Goal: Task Accomplishment & Management: Use online tool/utility

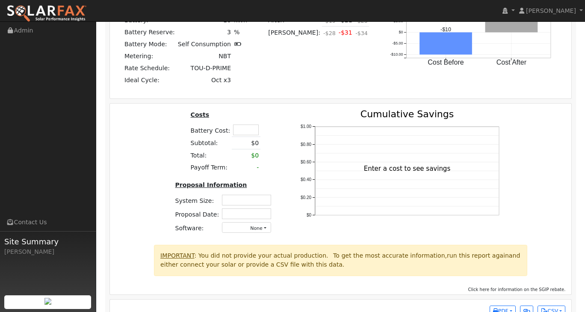
scroll to position [1124, 0]
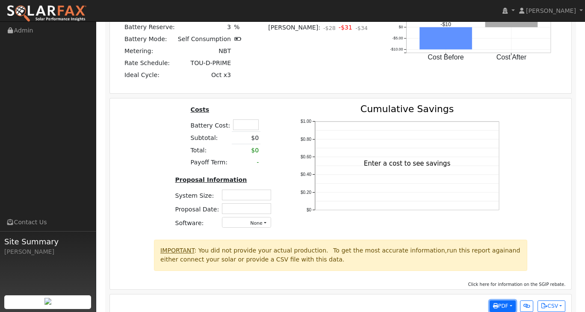
click at [509, 300] on button "PDF" at bounding box center [503, 306] width 26 height 12
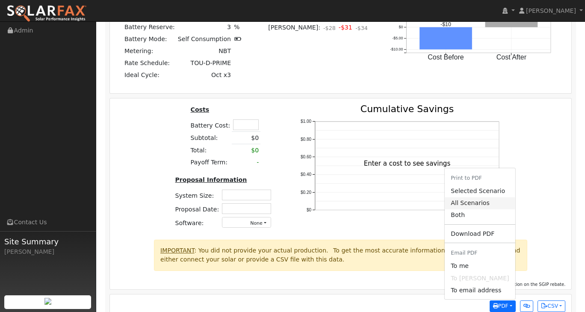
click at [486, 197] on link "All Scenarios" at bounding box center [480, 203] width 70 height 12
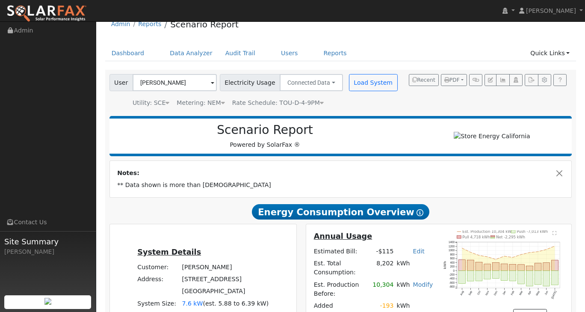
scroll to position [0, 0]
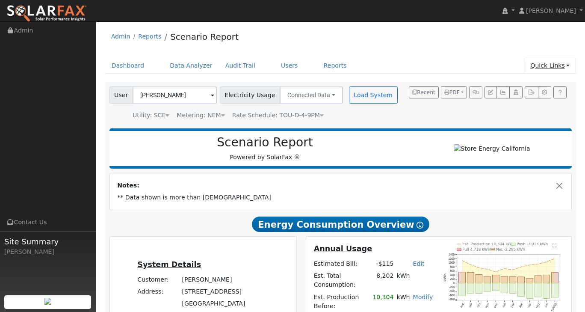
click at [568, 68] on link "Quick Links" at bounding box center [550, 66] width 52 height 16
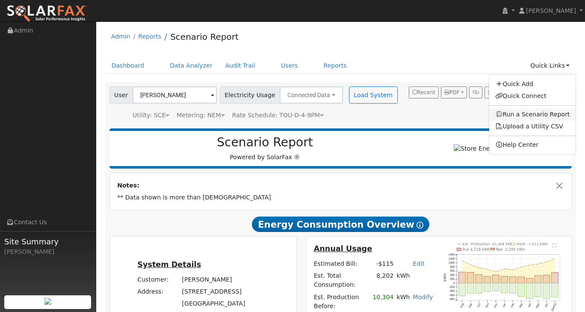
click at [544, 116] on link "Run a Scenario Report" at bounding box center [532, 115] width 87 height 12
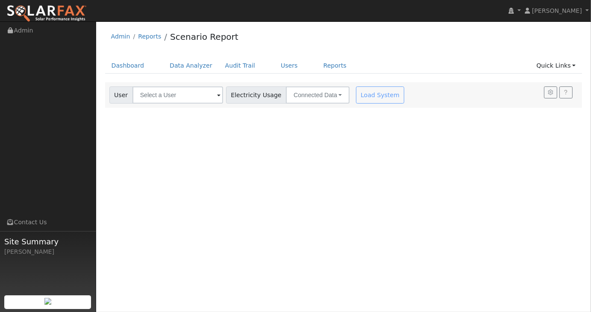
click at [217, 97] on span at bounding box center [218, 96] width 3 height 10
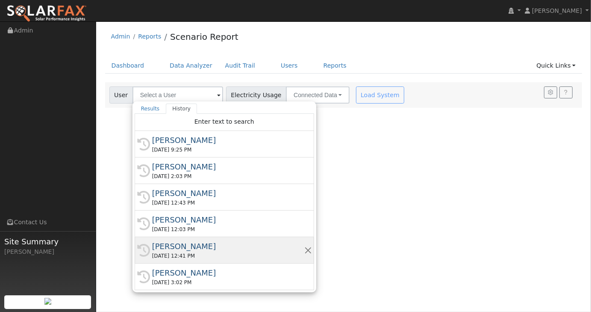
click at [183, 244] on div "[PERSON_NAME]" at bounding box center [228, 246] width 152 height 12
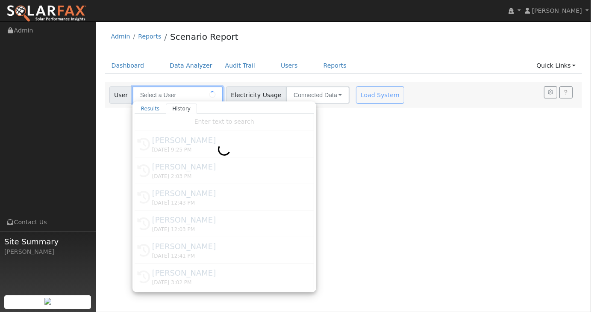
type input "[PERSON_NAME]"
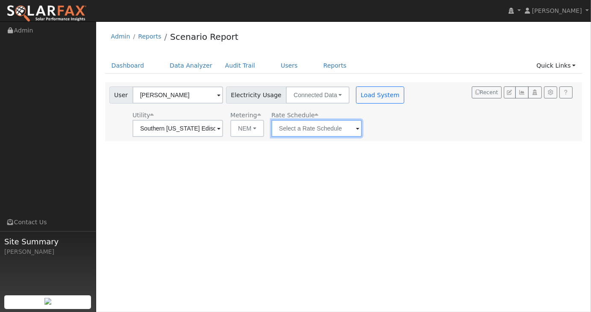
click at [223, 132] on input "text" at bounding box center [178, 128] width 91 height 17
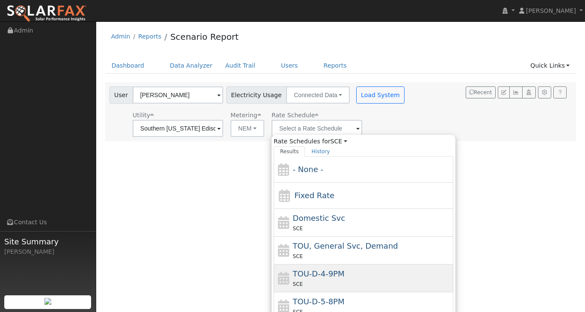
click at [303, 272] on span "TOU-D-4-9PM" at bounding box center [319, 273] width 52 height 9
type input "TOU-D-4-9PM"
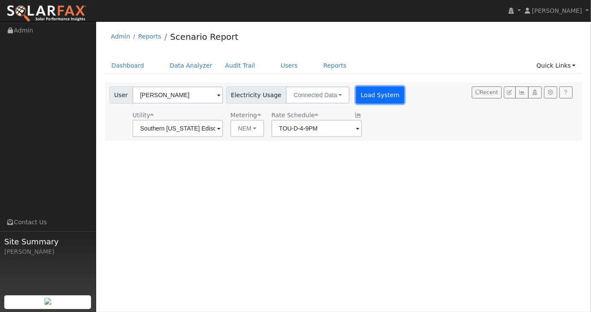
click at [371, 101] on button "Load System" at bounding box center [380, 94] width 49 height 17
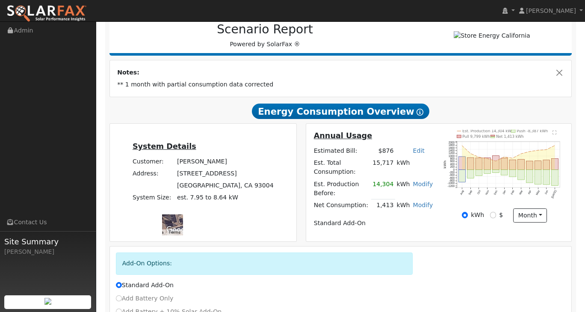
scroll to position [128, 0]
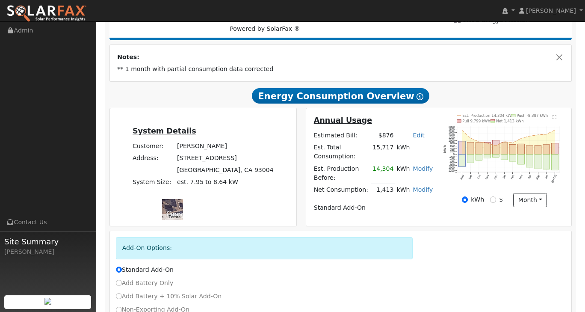
click at [389, 173] on td "14,304" at bounding box center [383, 173] width 24 height 21
click at [417, 170] on link "Modify" at bounding box center [423, 168] width 20 height 7
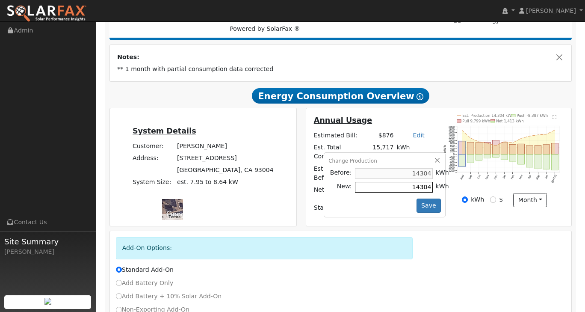
click at [415, 190] on input "14304" at bounding box center [394, 187] width 78 height 11
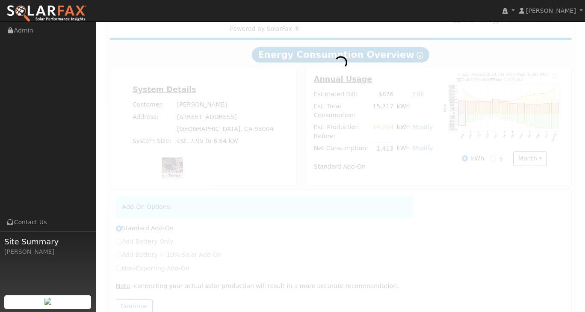
scroll to position [136, 0]
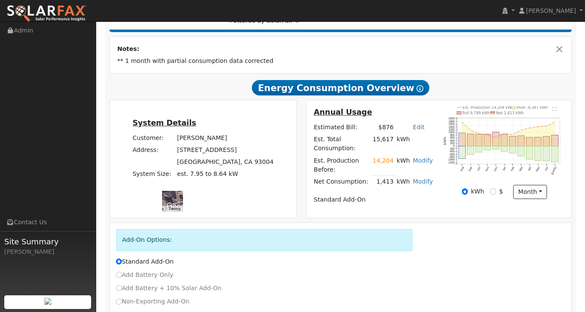
click at [424, 164] on link "Modify" at bounding box center [423, 160] width 20 height 7
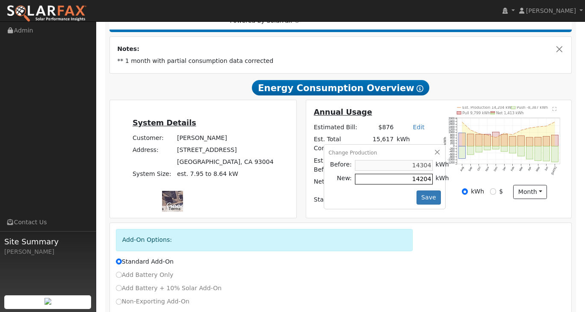
click at [415, 181] on input "14204" at bounding box center [394, 179] width 78 height 11
type input "14004"
click at [428, 201] on button "Save" at bounding box center [429, 197] width 25 height 15
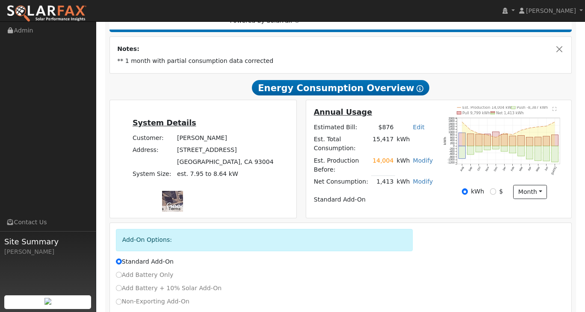
scroll to position [145, 0]
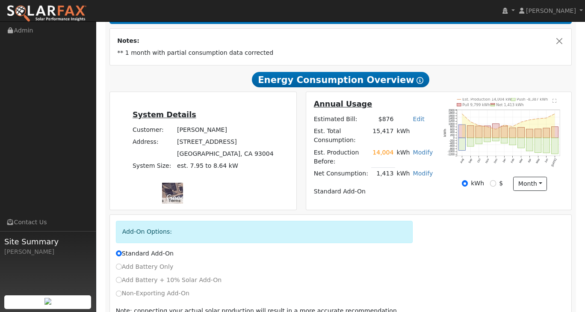
click at [421, 170] on link "Modify" at bounding box center [423, 173] width 20 height 7
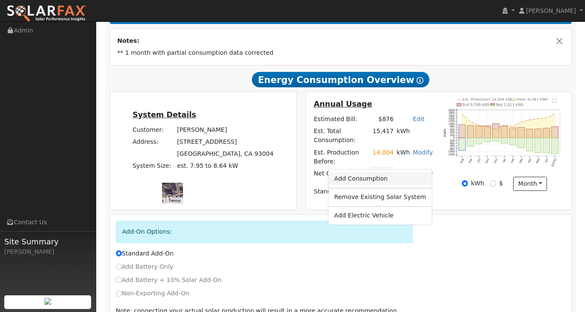
click at [388, 178] on link "Add Consumption" at bounding box center [380, 178] width 104 height 12
type input "1413"
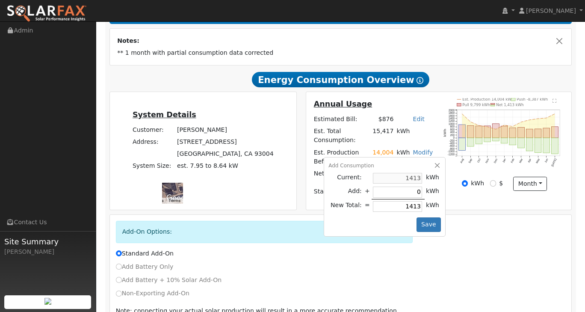
type input "3"
type input "1416"
type input "34"
type input "1447"
type input "34"
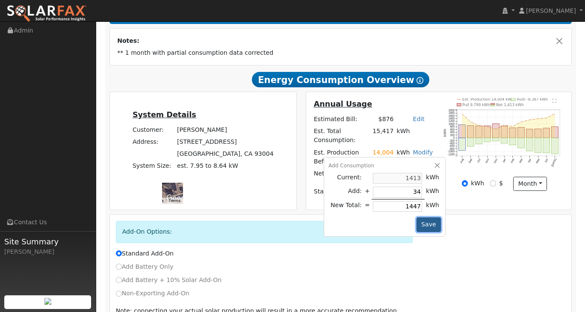
click at [433, 219] on button "Save" at bounding box center [429, 224] width 25 height 15
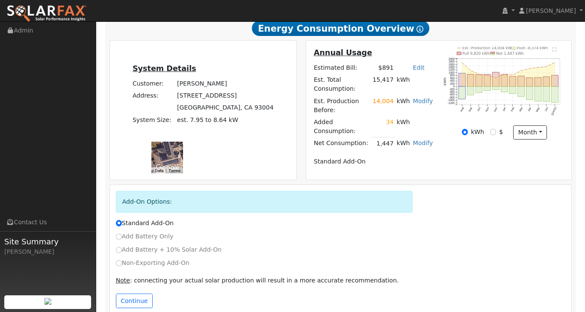
scroll to position [196, 0]
click at [135, 293] on button "Continue" at bounding box center [134, 300] width 37 height 15
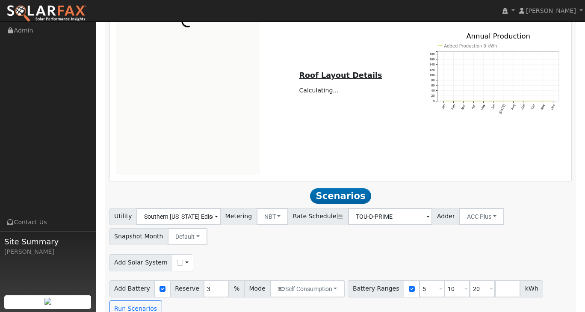
scroll to position [524, 0]
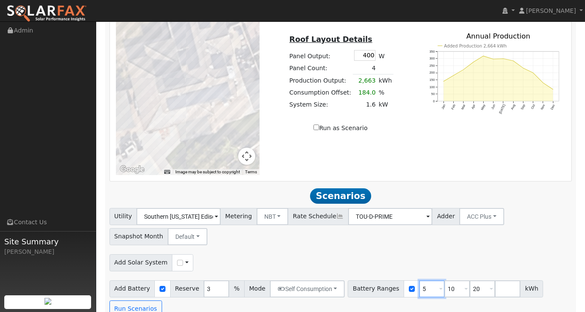
click at [422, 280] on input "5" at bounding box center [432, 288] width 26 height 17
type input "10"
type input "20"
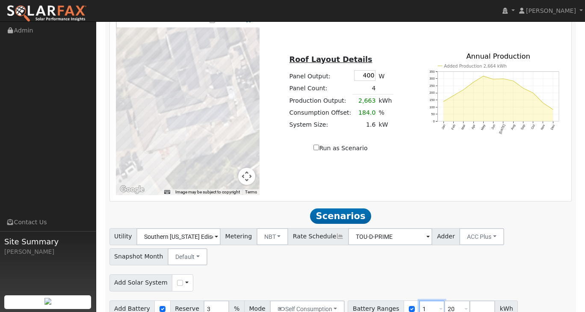
type input "20"
type input "2"
click at [545, 243] on div "Utility Southern California Edison Metering NBT NEM NBT Rate Schedule TOU-D-PRI…" at bounding box center [341, 245] width 466 height 40
click at [419, 300] on input "number" at bounding box center [432, 308] width 26 height 17
type input "13.7"
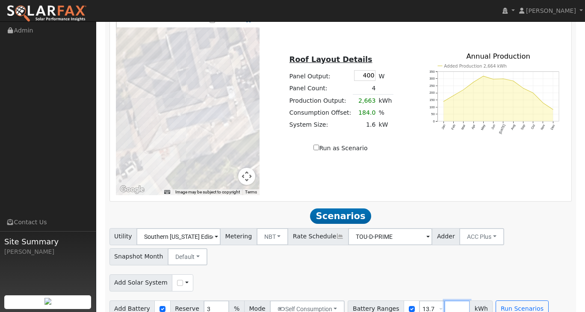
click at [444, 300] on input "number" at bounding box center [457, 308] width 26 height 17
type input "20.4"
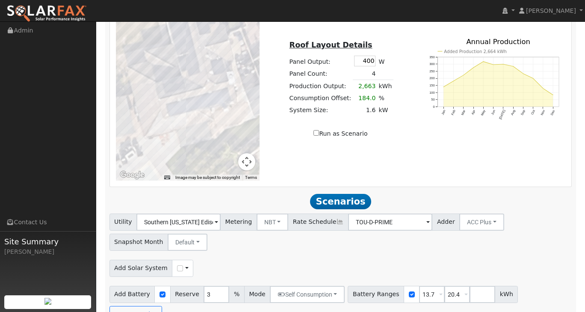
scroll to position [586, 0]
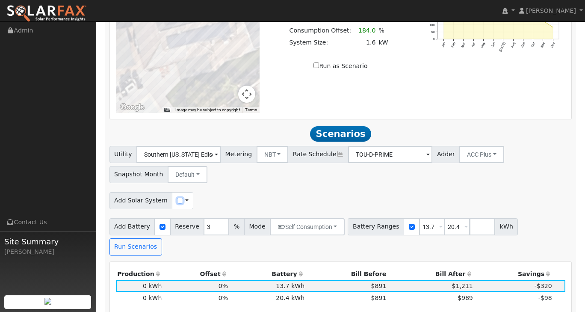
click at [177, 198] on input "checkbox" at bounding box center [180, 201] width 6 height 6
checkbox input "true"
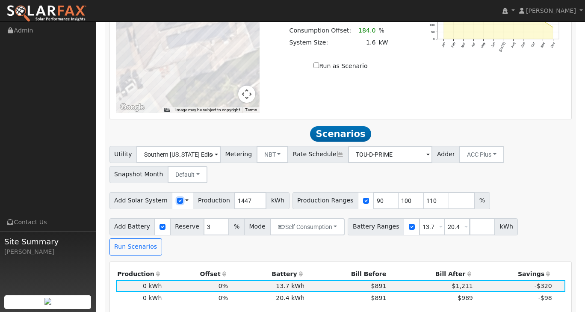
scroll to position [544, 0]
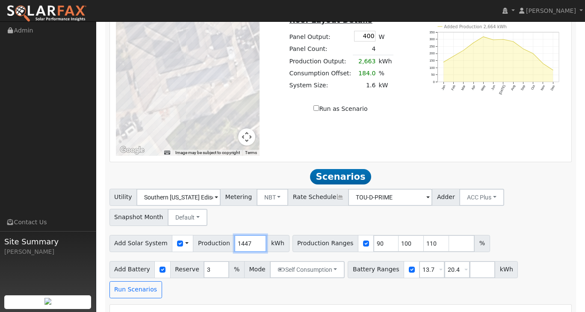
drag, startPoint x: 245, startPoint y: 230, endPoint x: 229, endPoint y: 228, distance: 16.3
click at [234, 235] on input "1447" at bounding box center [250, 243] width 32 height 17
type input "2106"
click at [512, 232] on div "Add Solar System Use CSV Data Production 2106 kWh Production Ranges 90 100 110 %" at bounding box center [341, 242] width 466 height 20
click at [162, 281] on button "Run Scenarios" at bounding box center [135, 289] width 53 height 17
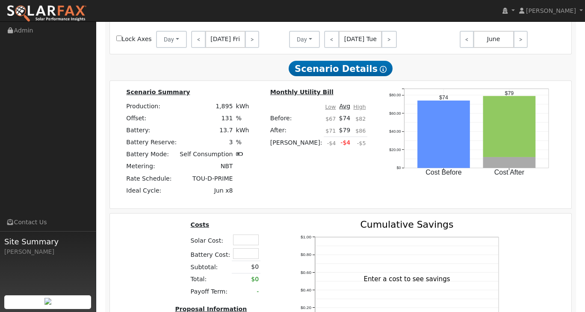
scroll to position [1149, 0]
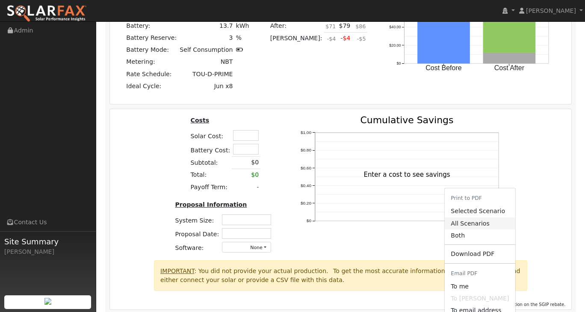
click at [481, 217] on link "All Scenarios" at bounding box center [480, 223] width 70 height 12
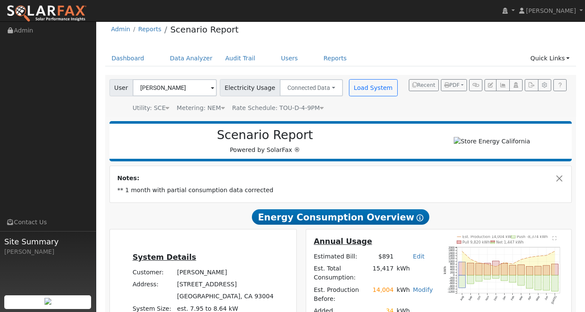
scroll to position [0, 0]
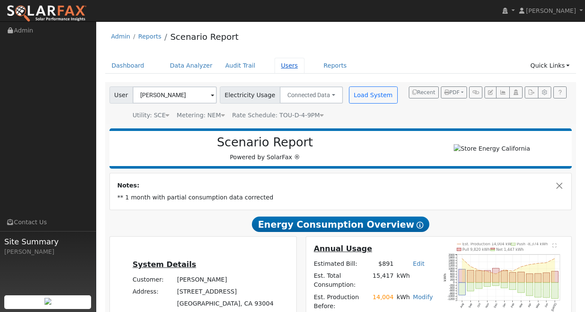
click at [275, 67] on link "Users" at bounding box center [290, 66] width 30 height 16
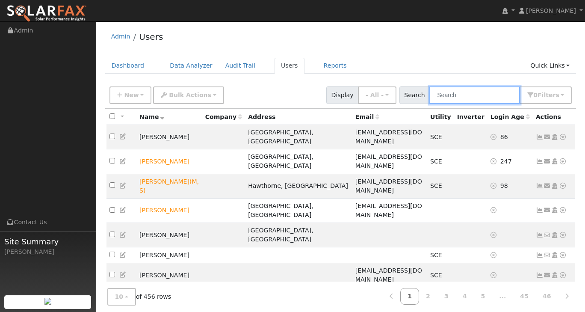
click at [452, 100] on input "text" at bounding box center [474, 95] width 91 height 18
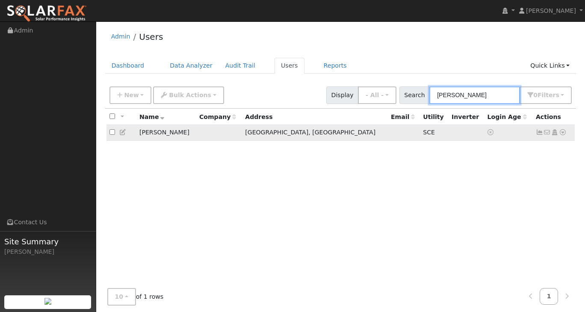
type input "schorr"
click at [122, 133] on icon at bounding box center [123, 132] width 8 height 6
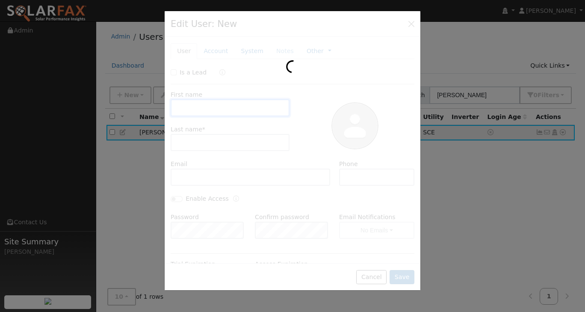
type input "Eric"
type input "Schorr"
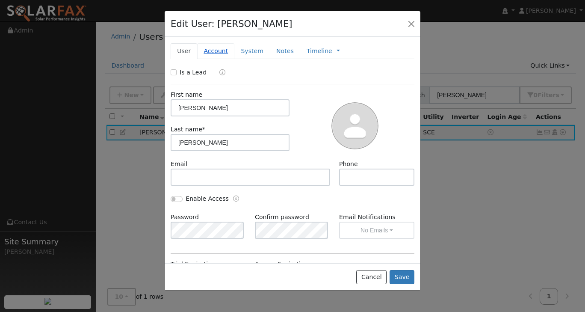
click at [228, 56] on link "Account" at bounding box center [215, 51] width 37 height 16
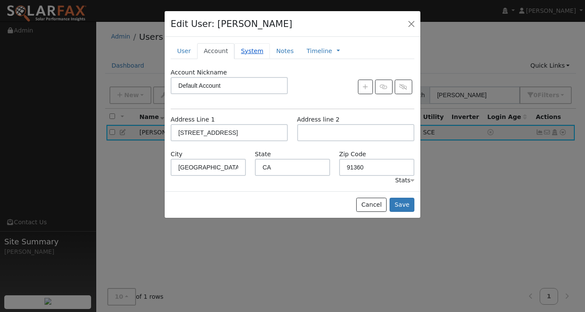
click at [249, 53] on link "System" at bounding box center [251, 51] width 35 height 16
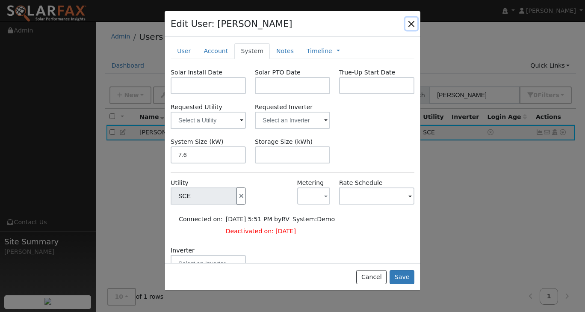
click at [411, 25] on button "button" at bounding box center [411, 24] width 12 height 12
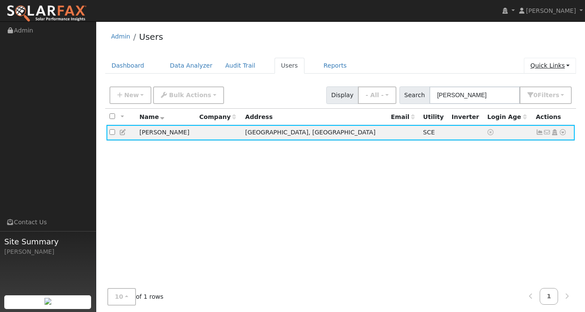
click at [565, 65] on link "Quick Links" at bounding box center [550, 66] width 52 height 16
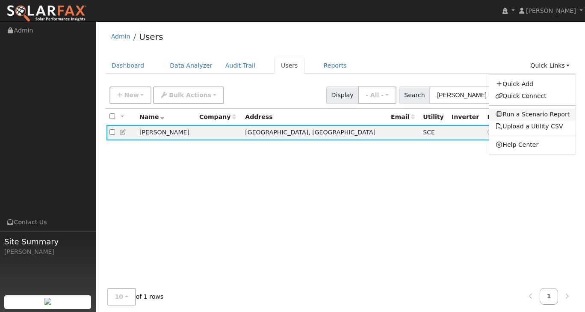
click at [538, 116] on link "Run a Scenario Report" at bounding box center [532, 115] width 87 height 12
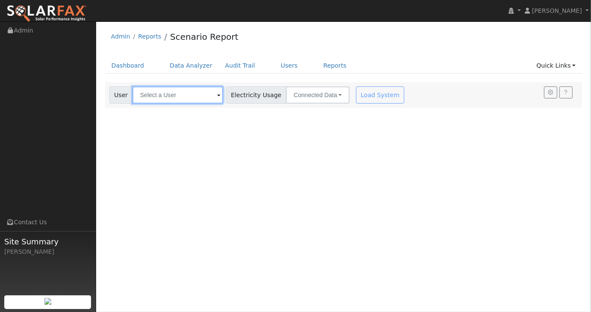
click at [204, 97] on input "text" at bounding box center [178, 94] width 91 height 17
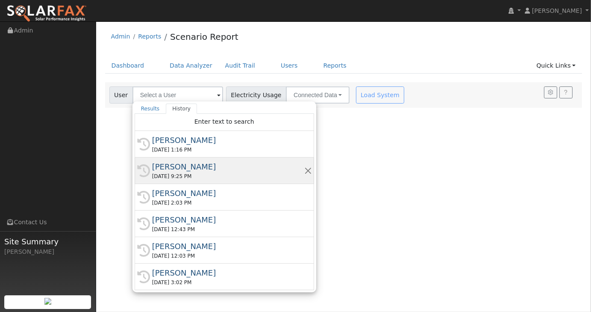
click at [184, 161] on div "[PERSON_NAME]" at bounding box center [228, 167] width 152 height 12
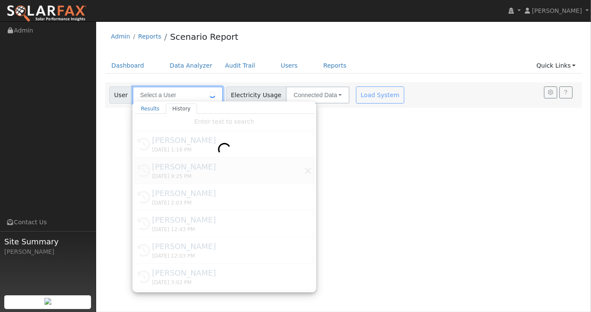
type input "[PERSON_NAME]"
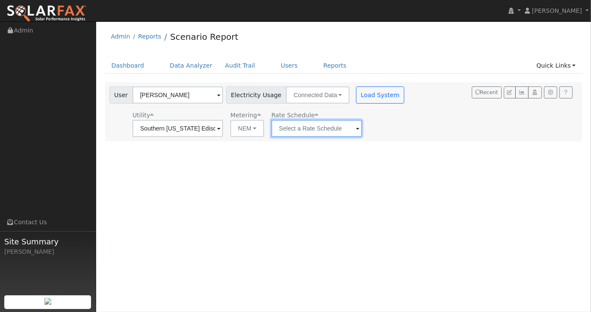
click at [223, 133] on input "text" at bounding box center [178, 128] width 91 height 17
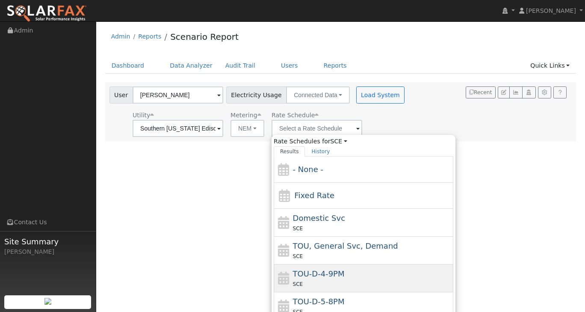
click at [316, 275] on span "TOU-D-4-9PM" at bounding box center [319, 273] width 52 height 9
type input "TOU-D-4-9PM"
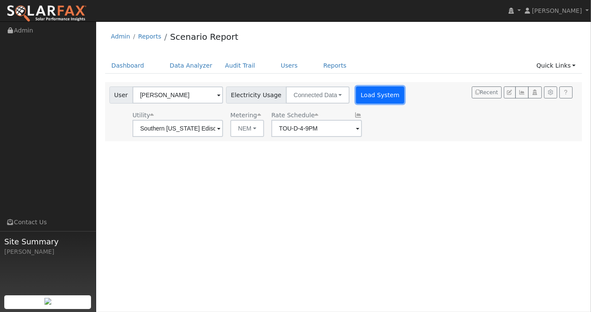
click at [374, 93] on button "Load System" at bounding box center [380, 94] width 49 height 17
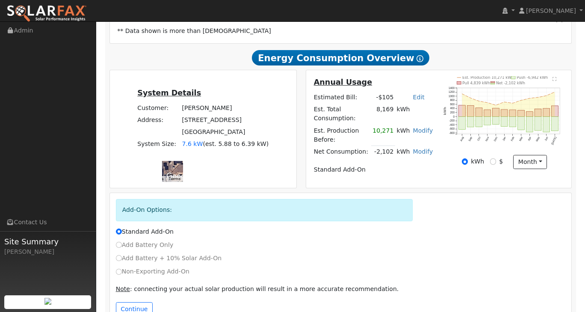
scroll to position [171, 0]
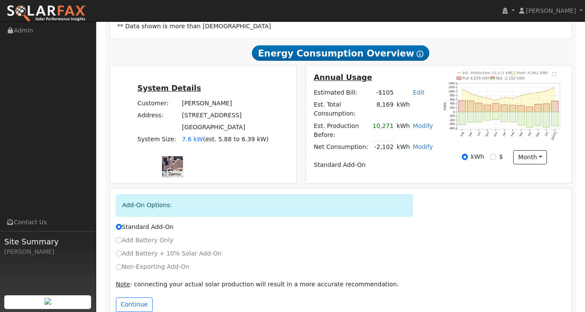
click at [424, 143] on link "Modify" at bounding box center [423, 146] width 20 height 7
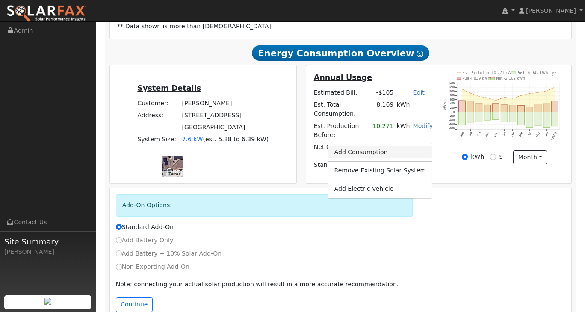
click at [392, 155] on link "Add Consumption" at bounding box center [380, 152] width 104 height 12
type input "-2102"
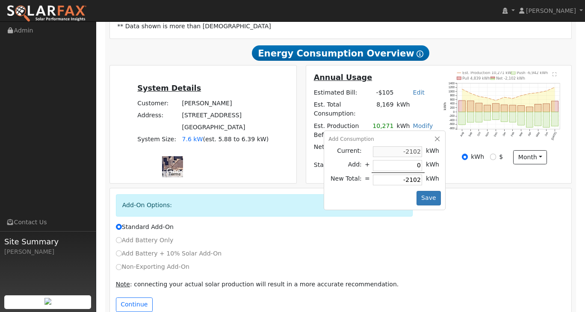
type input "1"
type input "-2101"
type input "12"
type input "-2090"
type input "120"
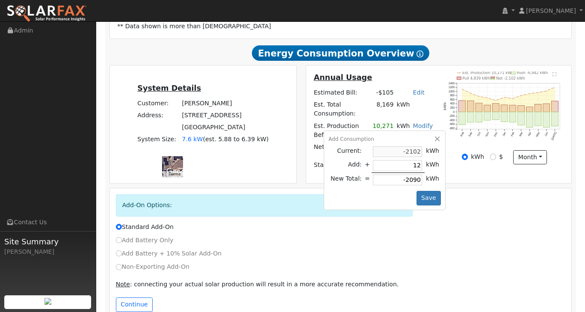
type input "-1982"
type input "1200"
type input "-902"
click at [429, 193] on button "Save" at bounding box center [429, 198] width 25 height 15
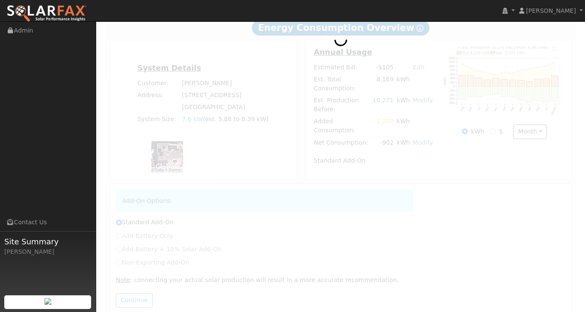
scroll to position [163, 0]
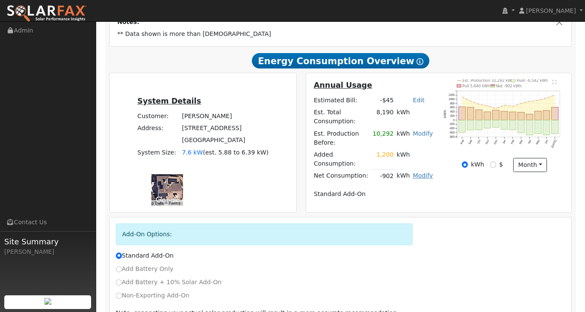
click at [422, 172] on link "Modify" at bounding box center [423, 175] width 20 height 7
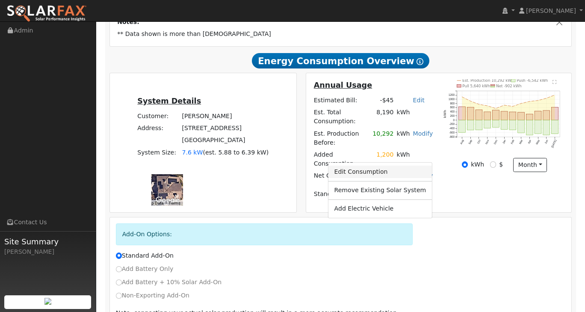
click at [396, 172] on link "Edit Consumption" at bounding box center [380, 172] width 104 height 12
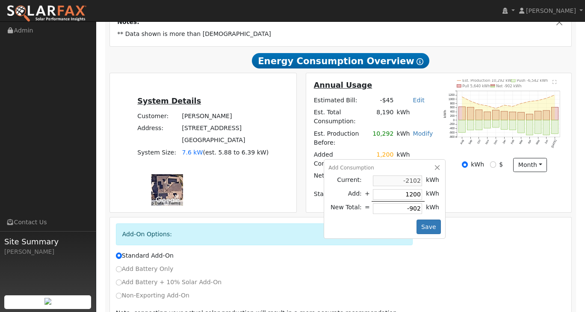
click at [396, 174] on td "-2102" at bounding box center [398, 181] width 53 height 14
click at [397, 189] on input "1200" at bounding box center [397, 194] width 49 height 11
click at [399, 189] on input "1200" at bounding box center [397, 194] width 49 height 11
type input "-1200"
type input "-3302"
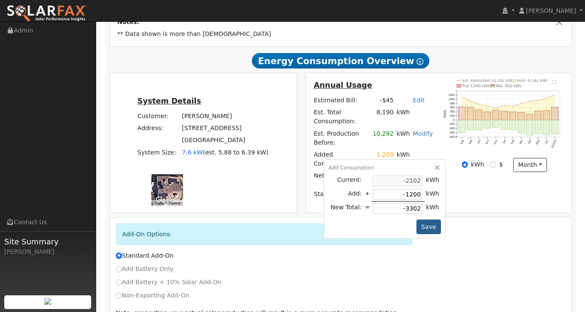
type input "-1200"
click at [436, 219] on button "Save" at bounding box center [429, 226] width 25 height 15
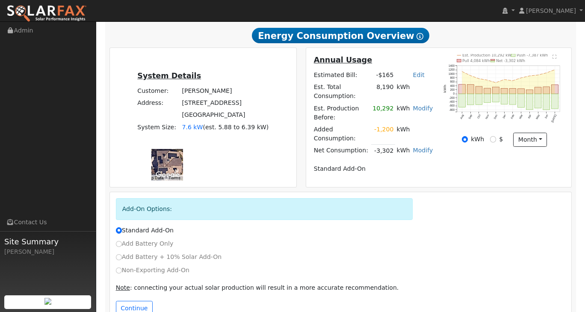
scroll to position [196, 0]
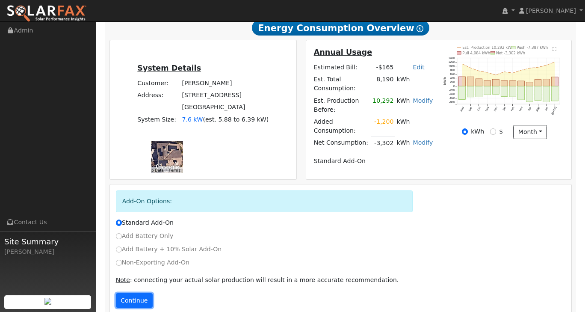
click at [137, 293] on button "Continue" at bounding box center [134, 300] width 37 height 15
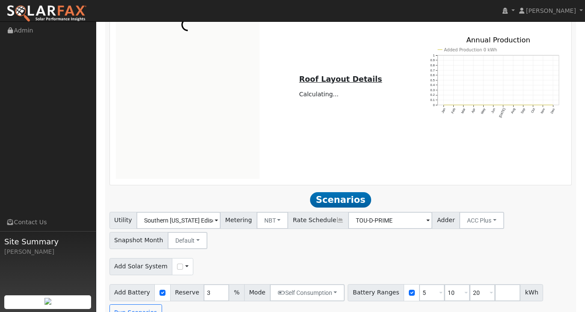
scroll to position [524, 0]
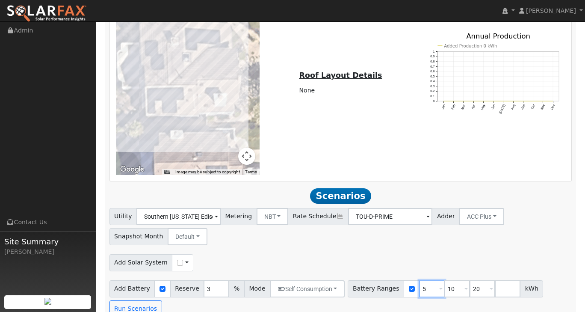
drag, startPoint x: 417, startPoint y: 276, endPoint x: 406, endPoint y: 276, distance: 11.1
click at [419, 280] on input "5" at bounding box center [432, 288] width 26 height 17
type input "10"
type input "20"
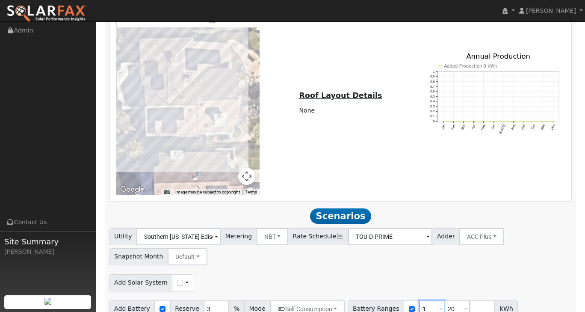
type input "20"
type input "2"
type input "10.02"
click at [444, 300] on input "number" at bounding box center [457, 308] width 26 height 17
type input "13.7"
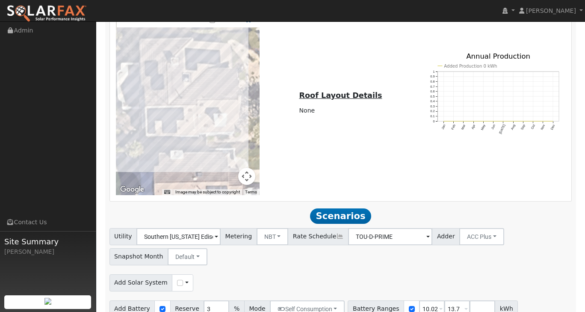
click at [456, 271] on div "Add Solar System Use CSV Data" at bounding box center [341, 281] width 466 height 20
click at [419, 300] on input "10.02" at bounding box center [432, 308] width 26 height 17
type input "10.2"
click at [457, 248] on div "Utility Southern California Edison Metering NBT NEM NBT Rate Schedule TOU-D-PRI…" at bounding box center [341, 245] width 466 height 40
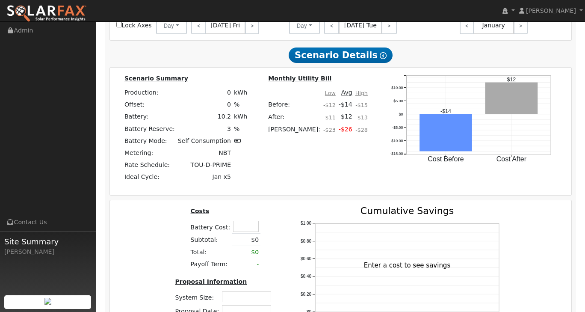
scroll to position [1092, 0]
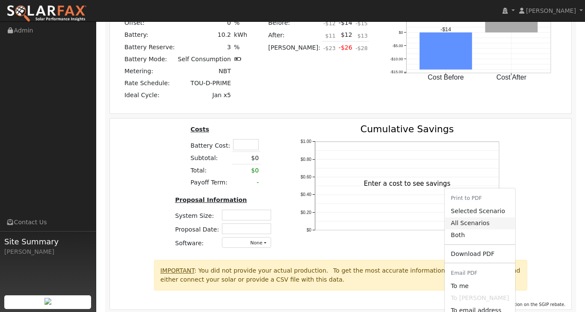
click at [475, 217] on link "All Scenarios" at bounding box center [480, 223] width 70 height 12
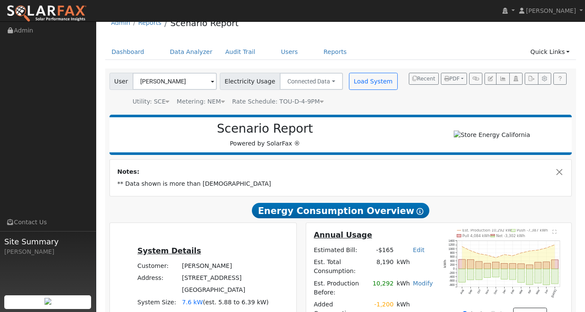
scroll to position [0, 0]
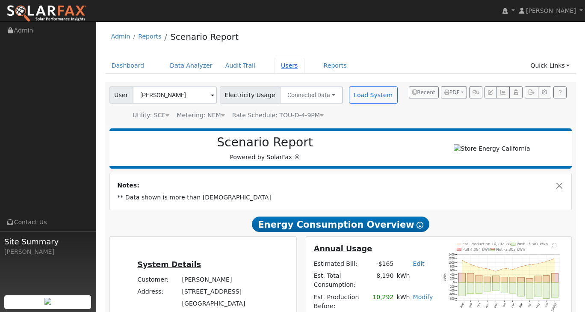
click at [275, 65] on link "Users" at bounding box center [290, 66] width 30 height 16
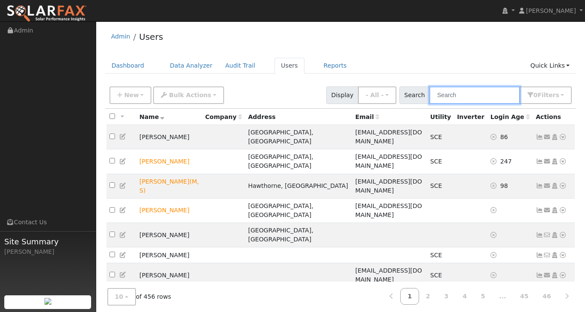
click at [449, 97] on input "text" at bounding box center [474, 95] width 91 height 18
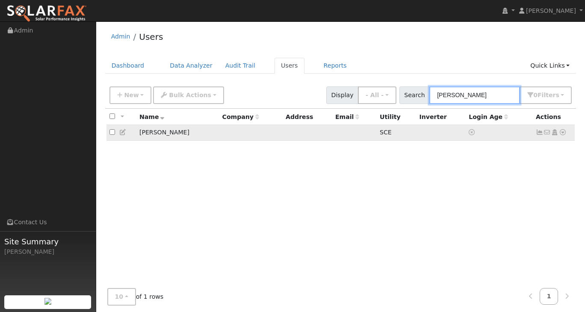
type input "[PERSON_NAME]"
click at [168, 137] on td "[PERSON_NAME]" at bounding box center [177, 133] width 83 height 16
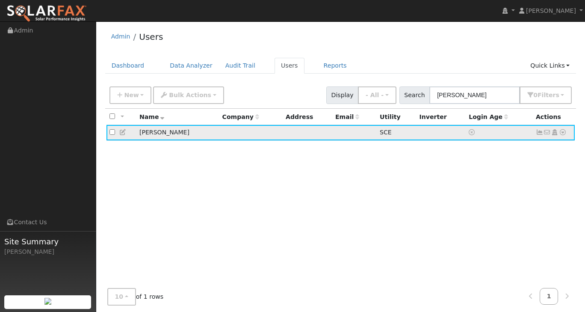
click at [124, 132] on icon at bounding box center [123, 132] width 8 height 6
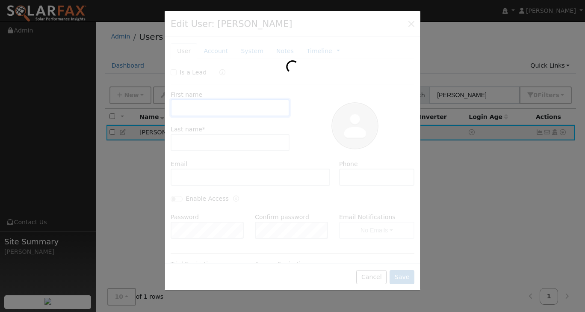
type input "Steve"
type input "Garces"
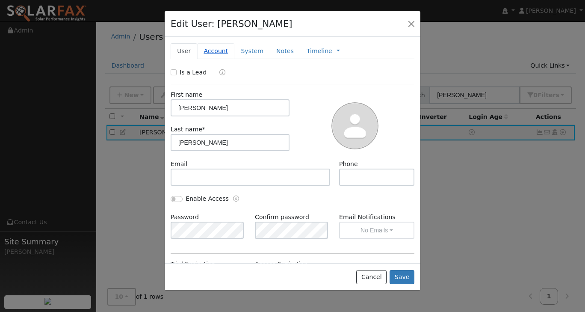
click at [210, 50] on link "Account" at bounding box center [215, 51] width 37 height 16
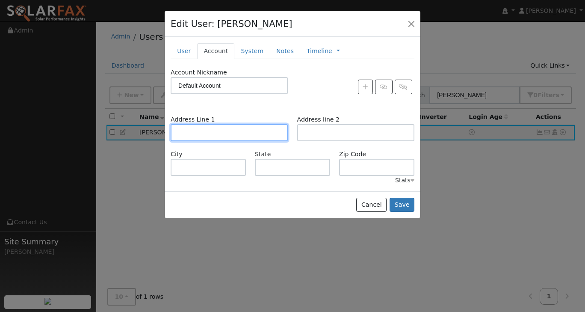
paste input "31908 TIMBER PL"
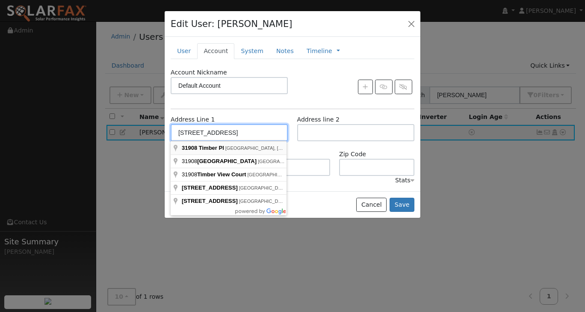
type input "[STREET_ADDRESS]"
type input "Castaic"
type input "CA"
type input "91384"
click at [298, 94] on div "Account Nickname Default Account" at bounding box center [292, 85] width 253 height 35
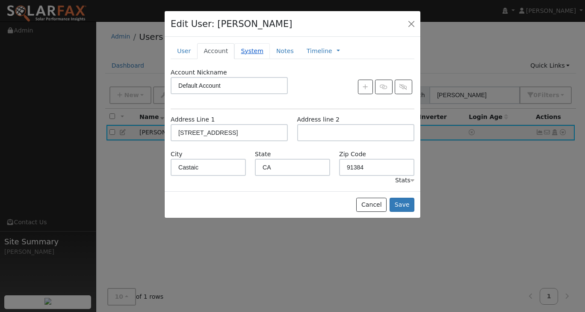
click at [245, 52] on link "System" at bounding box center [251, 51] width 35 height 16
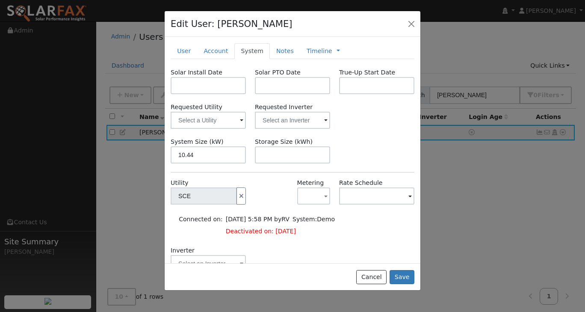
type input "10.4"
click at [354, 126] on div "Requested Utility Requested Inverter" at bounding box center [292, 116] width 253 height 26
click at [402, 277] on button "Save" at bounding box center [402, 277] width 25 height 15
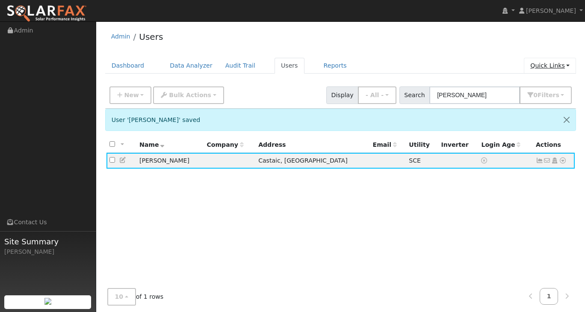
click at [568, 62] on link "Quick Links" at bounding box center [550, 66] width 52 height 16
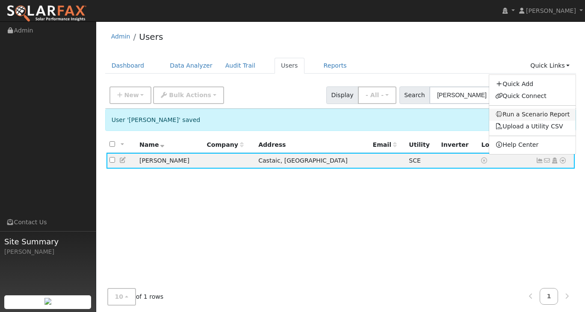
click at [541, 114] on link "Run a Scenario Report" at bounding box center [532, 115] width 87 height 12
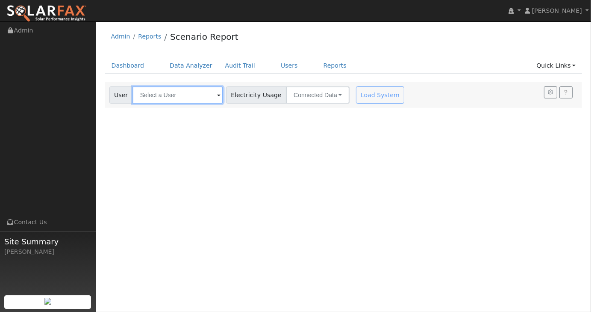
click at [209, 95] on input "text" at bounding box center [178, 94] width 91 height 17
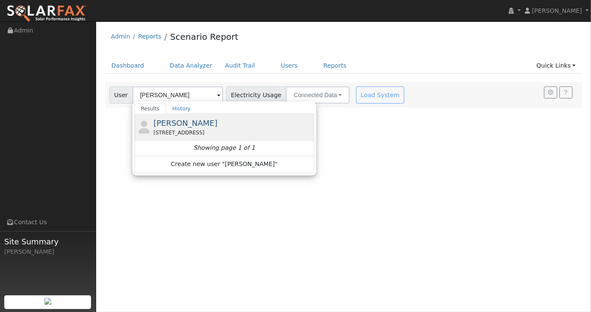
click at [202, 130] on div "[STREET_ADDRESS]" at bounding box center [233, 133] width 159 height 8
type input "[PERSON_NAME]"
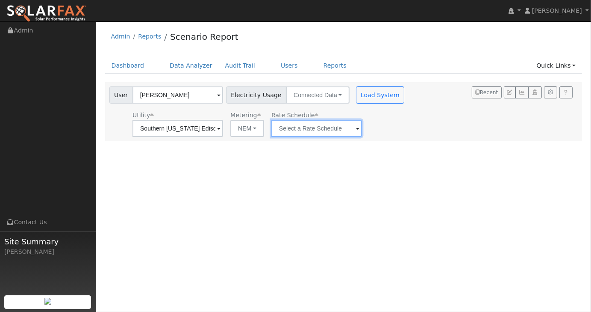
click at [223, 131] on input "text" at bounding box center [178, 128] width 91 height 17
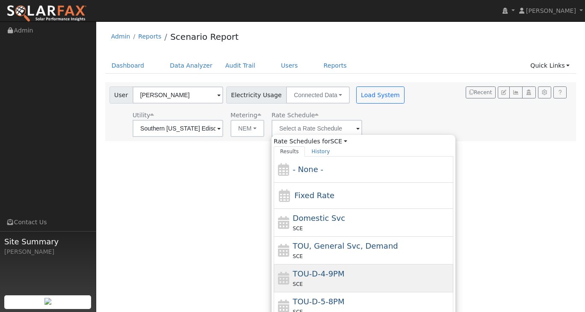
click at [313, 278] on span "TOU-D-4-9PM" at bounding box center [319, 273] width 52 height 9
type input "TOU-D-4-9PM"
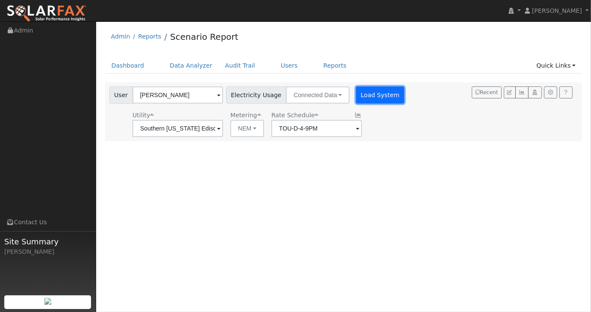
click at [374, 90] on button "Load System" at bounding box center [380, 94] width 49 height 17
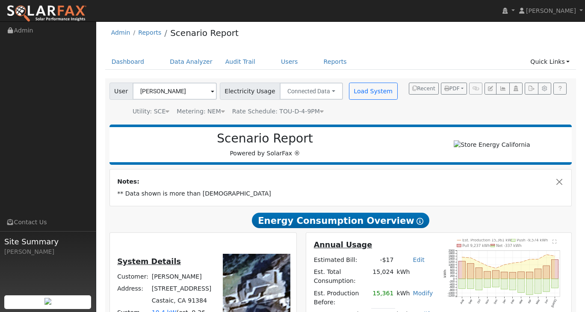
scroll to position [128, 0]
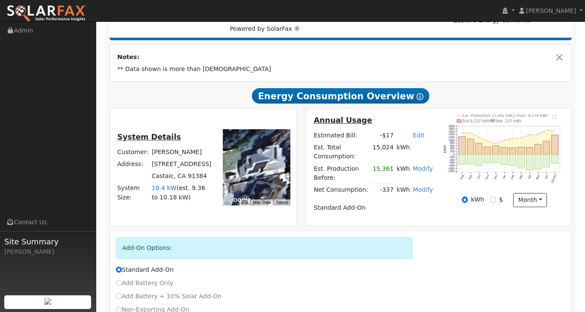
click at [425, 186] on link "Modify" at bounding box center [423, 189] width 20 height 7
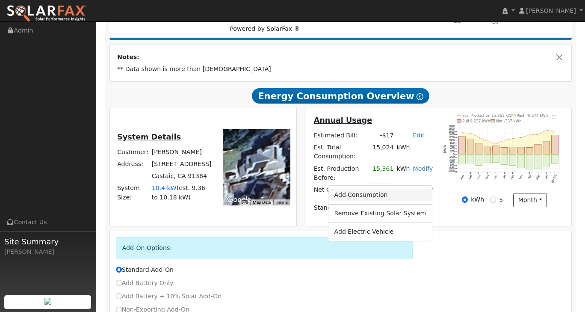
click at [397, 198] on link "Add Consumption" at bounding box center [380, 195] width 104 height 12
type input "-337"
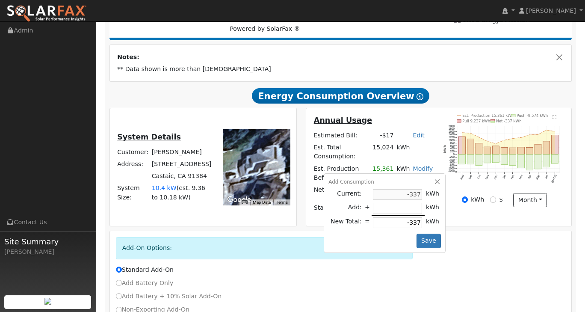
type input "-1"
type input "-338"
type input "-14"
type input "-351"
type input "-140"
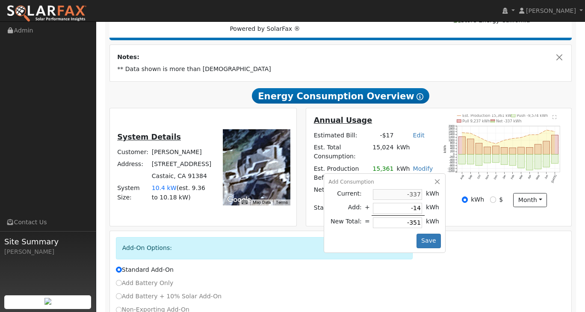
type input "-477"
type input "-14"
type input "-351"
type input "-1"
type input "-338"
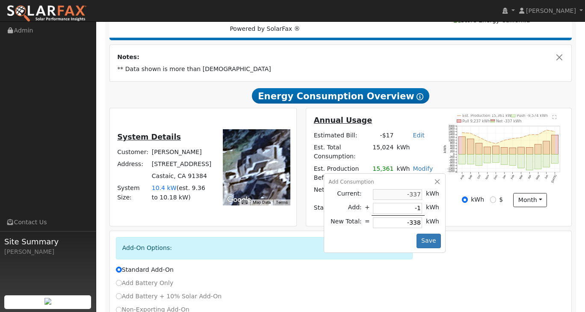
type input "-16"
type input "-353"
type input "-160"
type input "-497"
type input "-16"
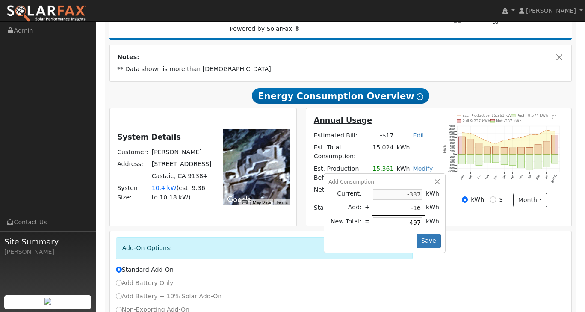
type input "-353"
type input "-1"
type input "-338"
type input "-17"
type input "-354"
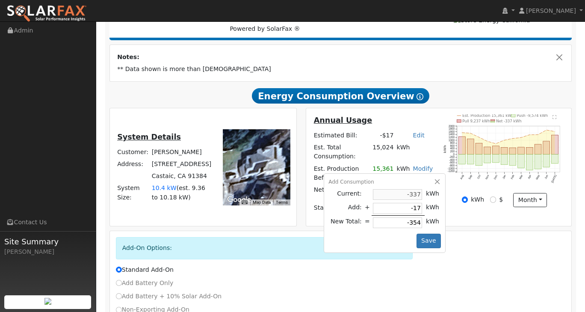
type input "-170"
type input "-507"
type input "-17"
type input "-354"
type input "-1"
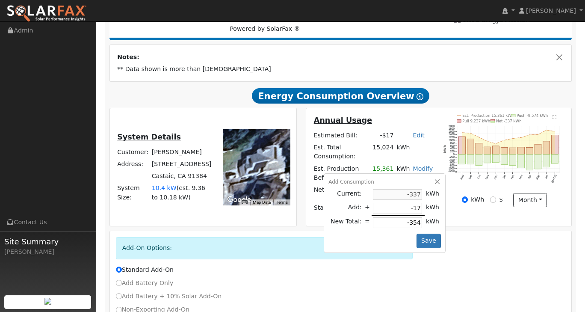
type input "-338"
type input "-16"
type input "-353"
type input "-163"
type input "-500"
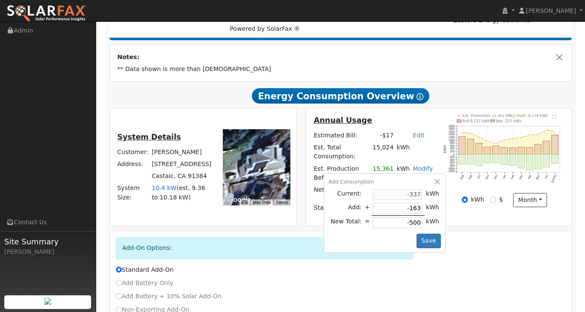
type input "-16"
type input "-353"
type input "-167"
type input "-504"
type input "-167"
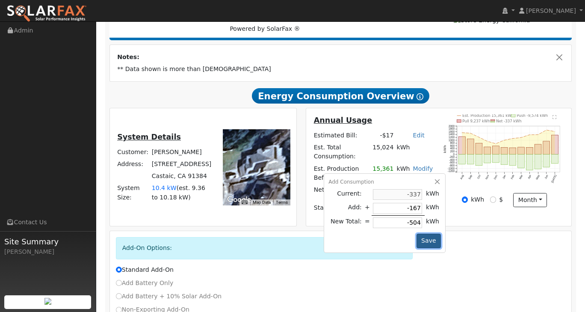
click at [437, 238] on button "Save" at bounding box center [429, 241] width 25 height 15
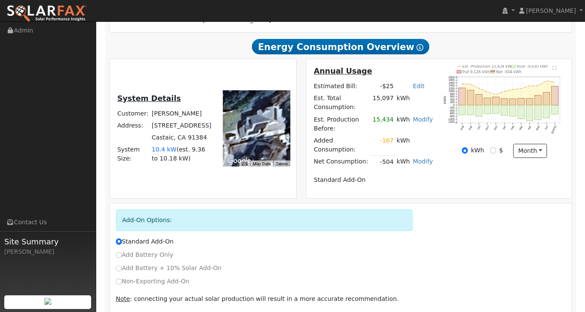
scroll to position [196, 0]
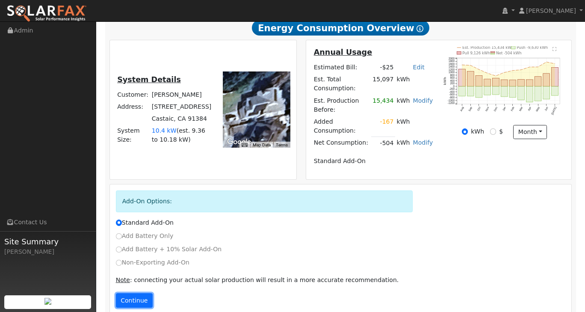
click at [138, 293] on button "Continue" at bounding box center [134, 300] width 37 height 15
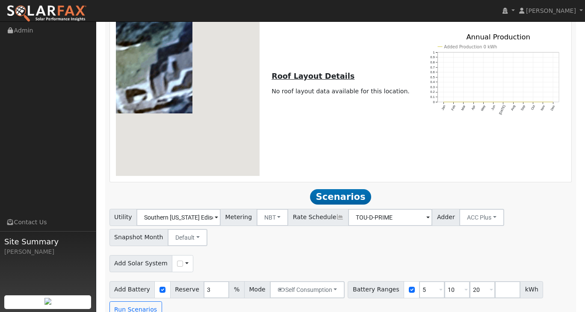
scroll to position [524, 0]
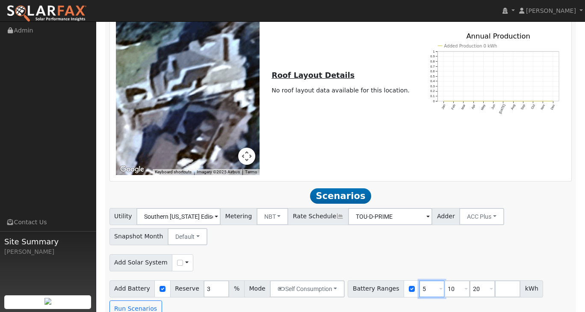
click at [419, 280] on input "5" at bounding box center [432, 288] width 26 height 17
type input "10"
type input "20"
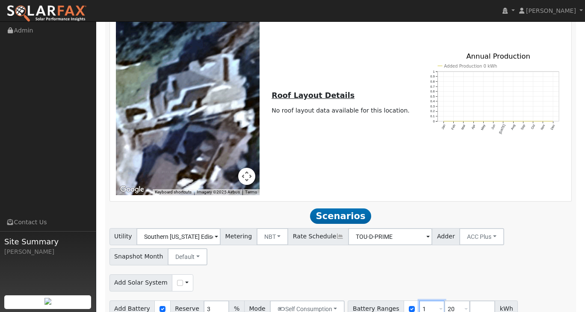
type input "20"
type input "2"
type input "10.2"
click at [444, 300] on input "number" at bounding box center [457, 308] width 26 height 17
type input "13.7"
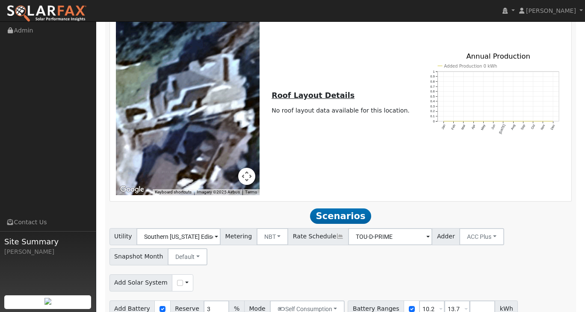
click at [449, 271] on div "Add Solar System Use CSV Data" at bounding box center [341, 281] width 466 height 20
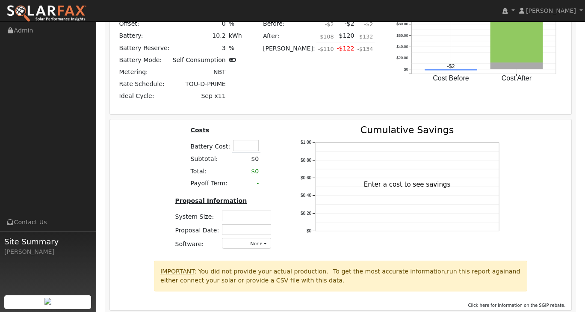
scroll to position [1092, 0]
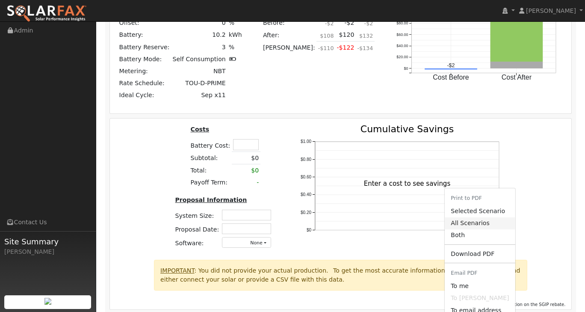
click at [478, 217] on link "All Scenarios" at bounding box center [480, 223] width 70 height 12
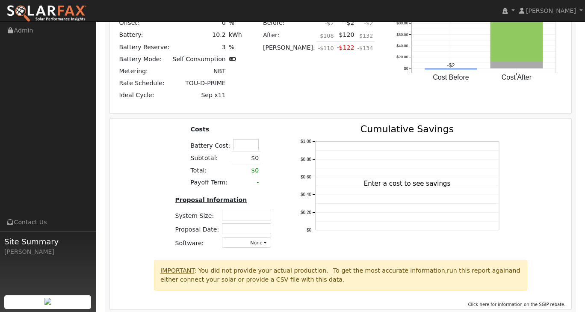
scroll to position [1084, 0]
